Goal: Information Seeking & Learning: Learn about a topic

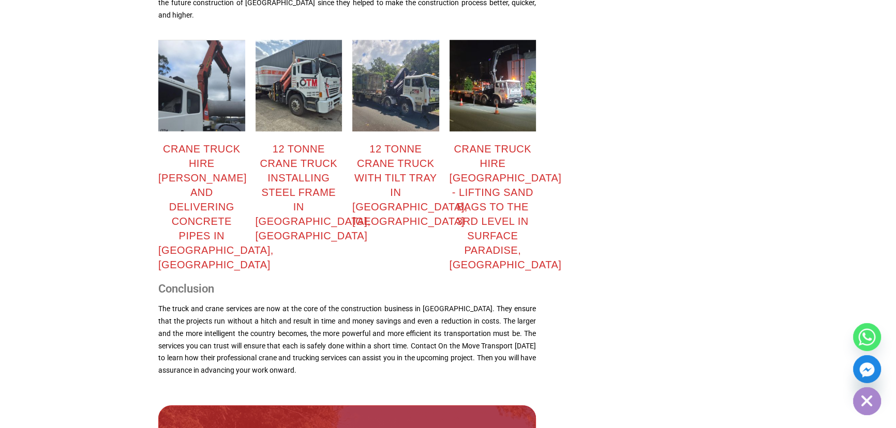
scroll to position [1268, 0]
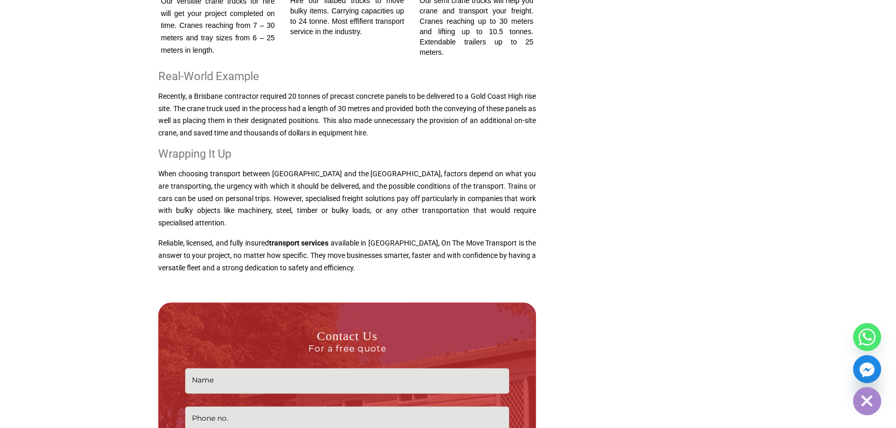
scroll to position [1646, 0]
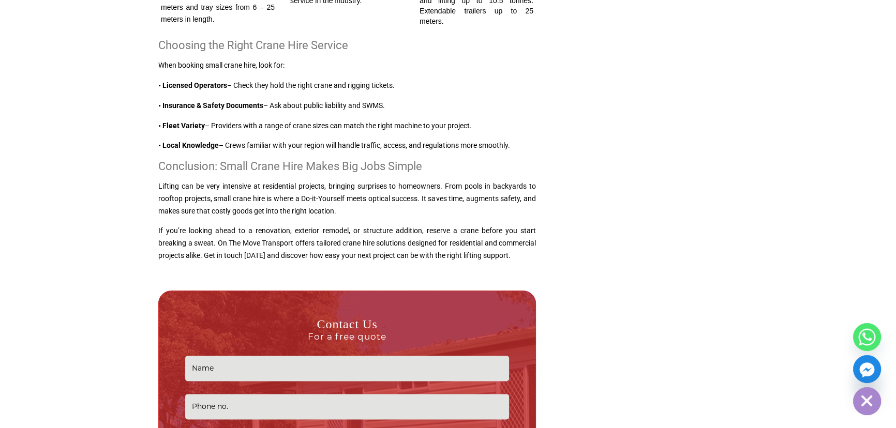
scroll to position [1553, 0]
